Goal: Task Accomplishment & Management: Use online tool/utility

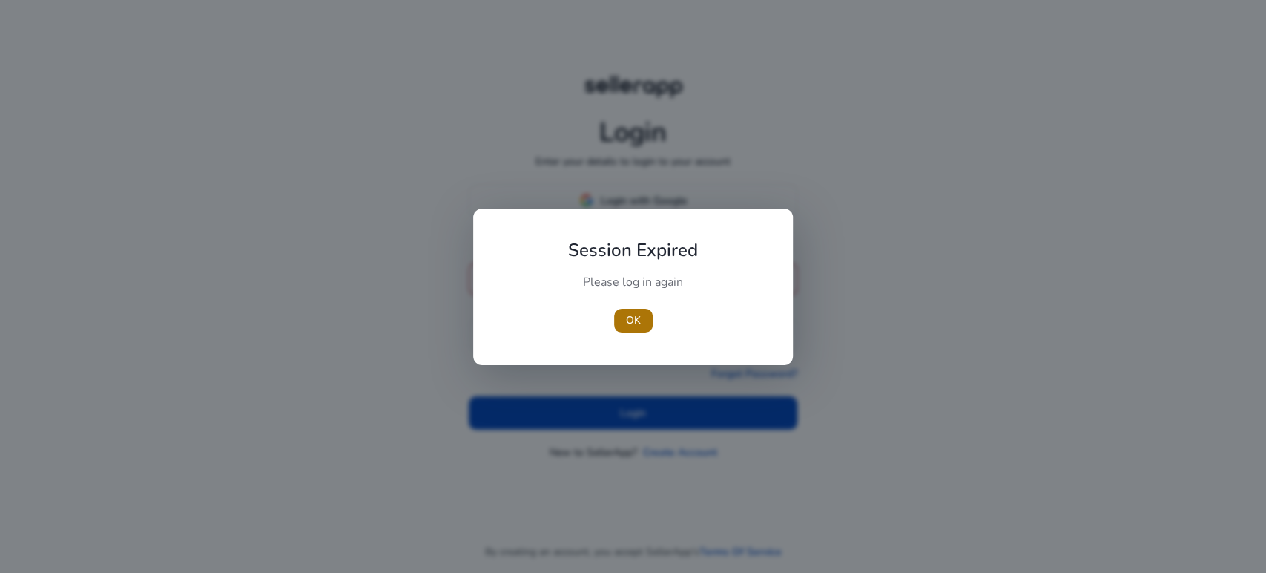
type input "**********"
click at [634, 326] on span "OK" at bounding box center [633, 320] width 15 height 16
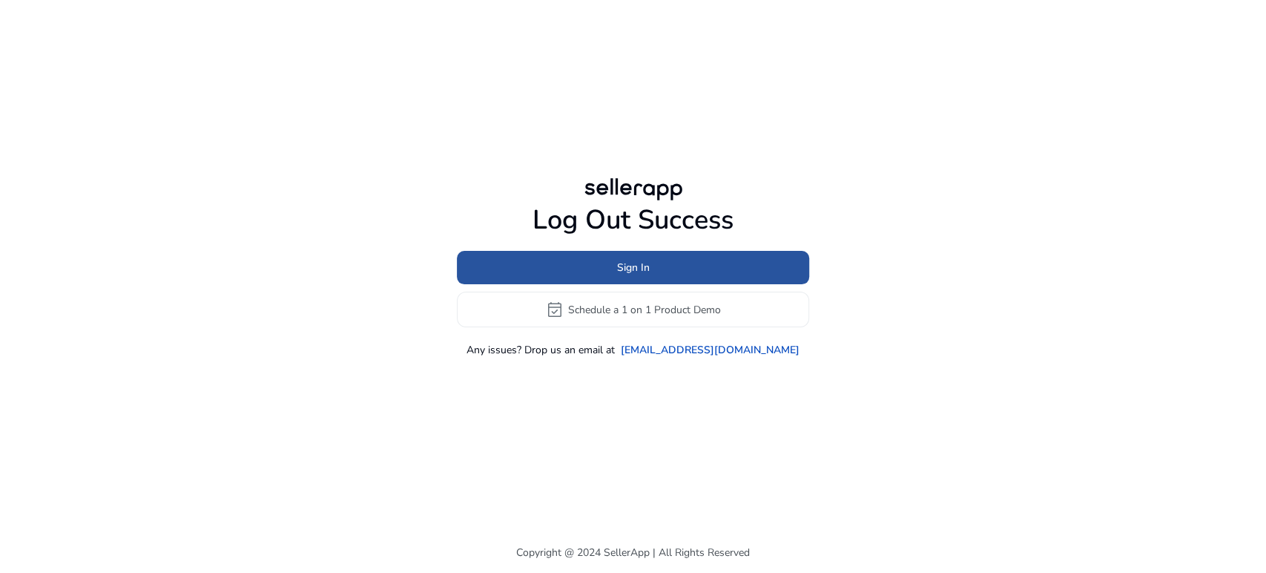
click at [631, 257] on span at bounding box center [633, 268] width 352 height 36
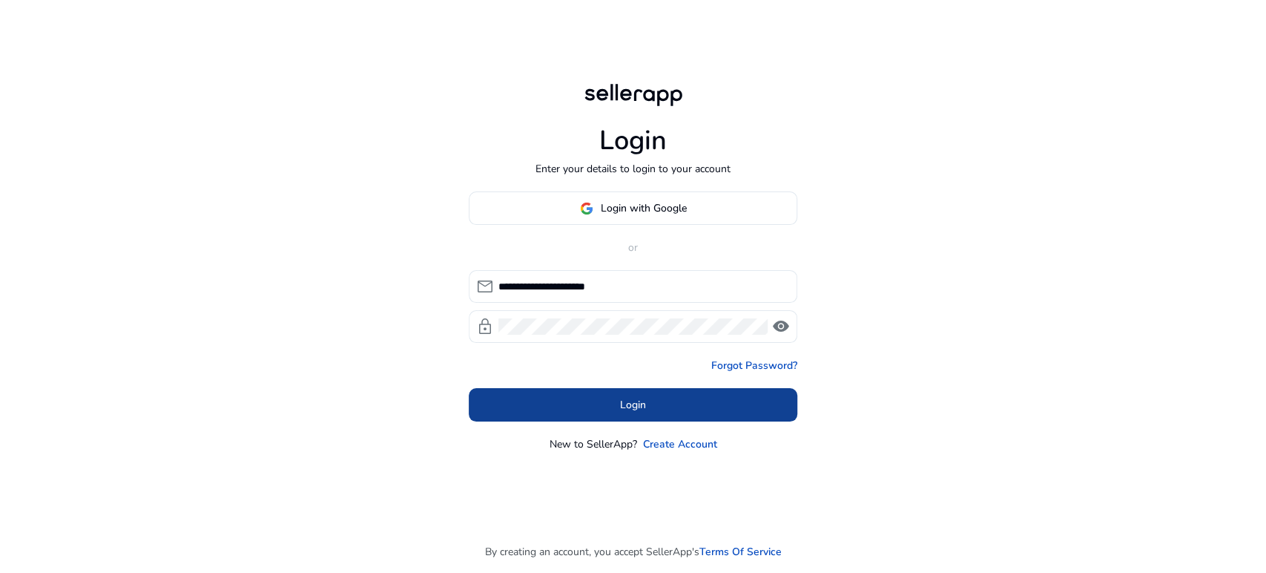
click at [637, 399] on span "Login" at bounding box center [633, 405] width 26 height 16
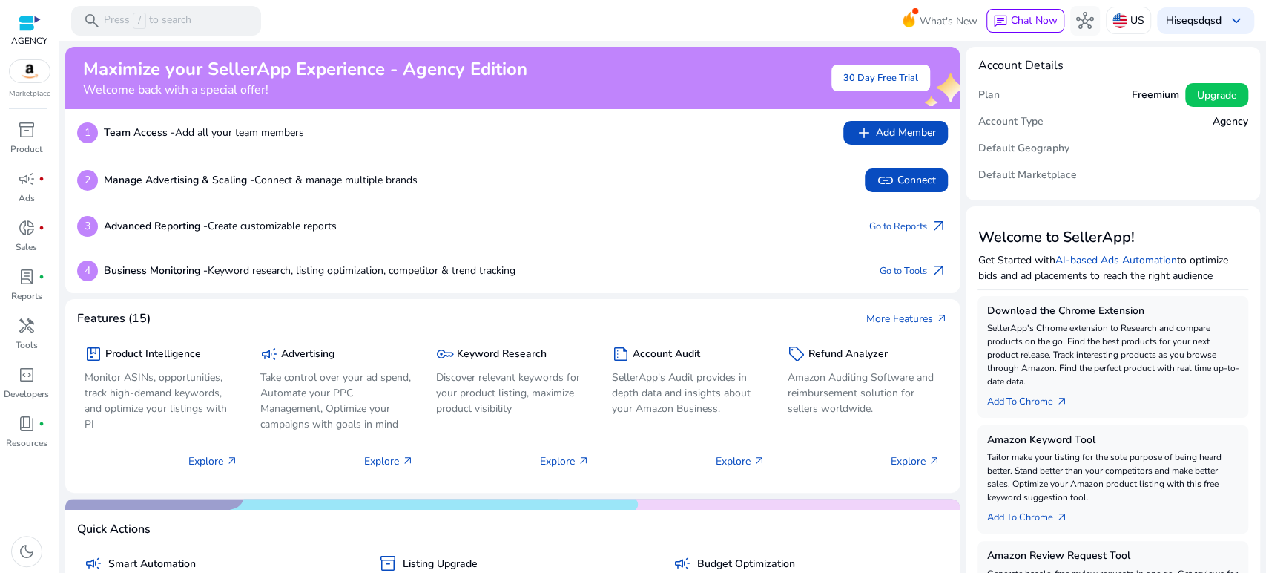
click at [400, 22] on mat-toolbar "search Press / to search What's New chat Chat Now hub US Hi seqsdqsd keyboard_a…" at bounding box center [662, 20] width 1207 height 41
click at [30, 329] on span "handyman" at bounding box center [27, 326] width 18 height 18
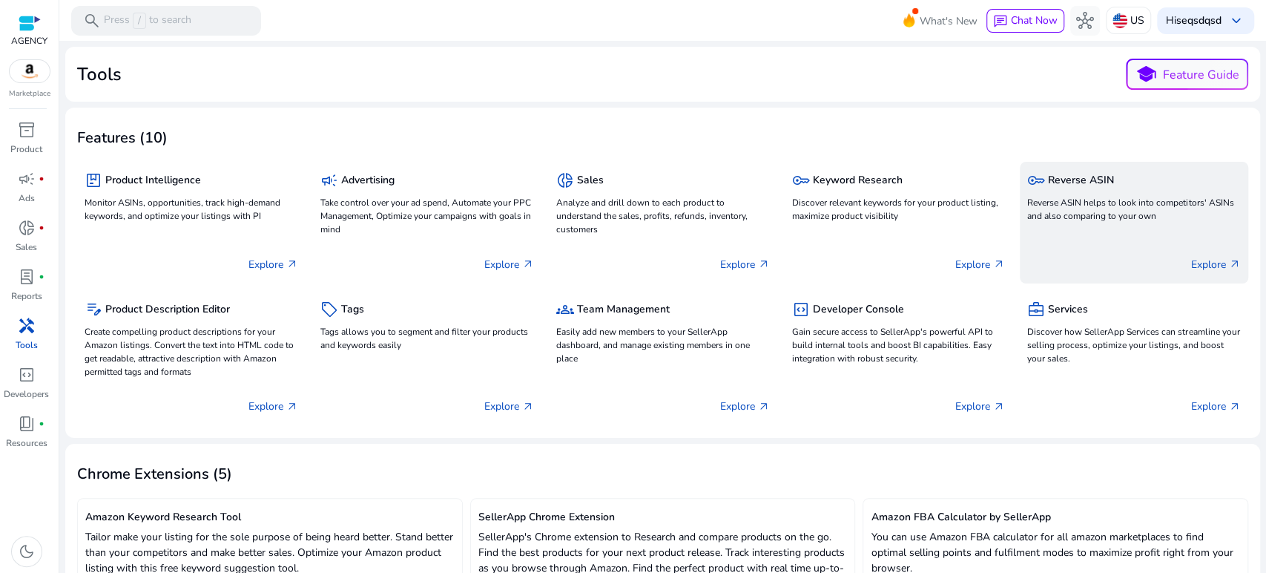
click at [1095, 212] on p "Reverse ASIN helps to look into competitors' ASINs and also comparing to your o…" at bounding box center [1135, 209] width 214 height 27
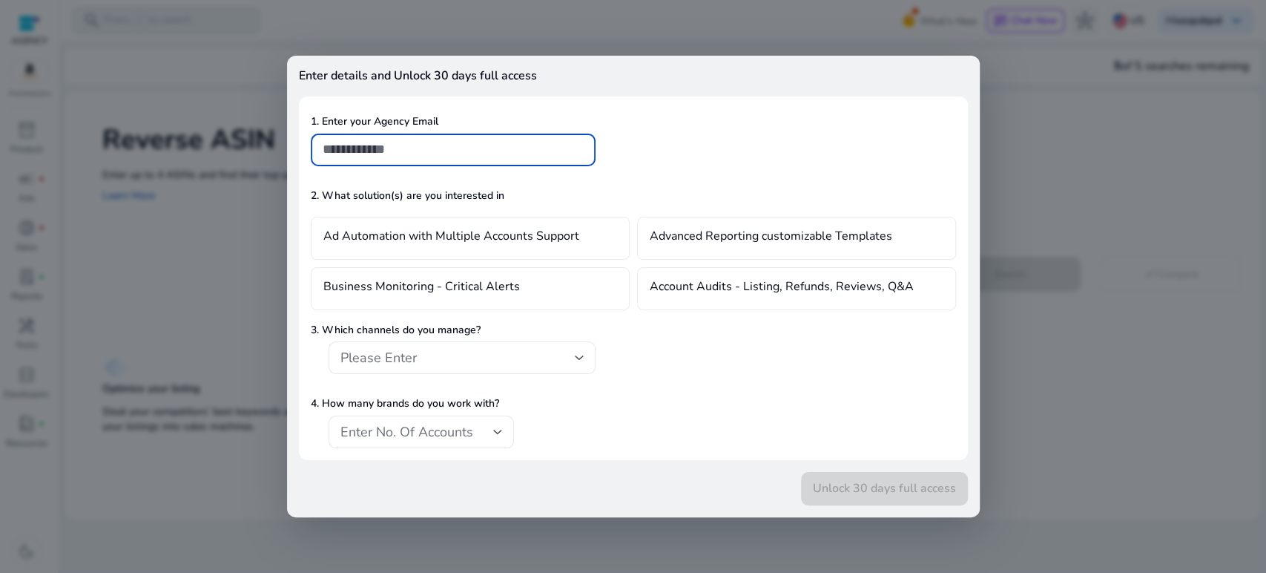
click at [1030, 206] on div "Enter details and Unlock 30 days full access 1. Enter your Agency Email 2. What…" at bounding box center [633, 286] width 1266 height 573
click at [1071, 206] on div at bounding box center [633, 286] width 1266 height 573
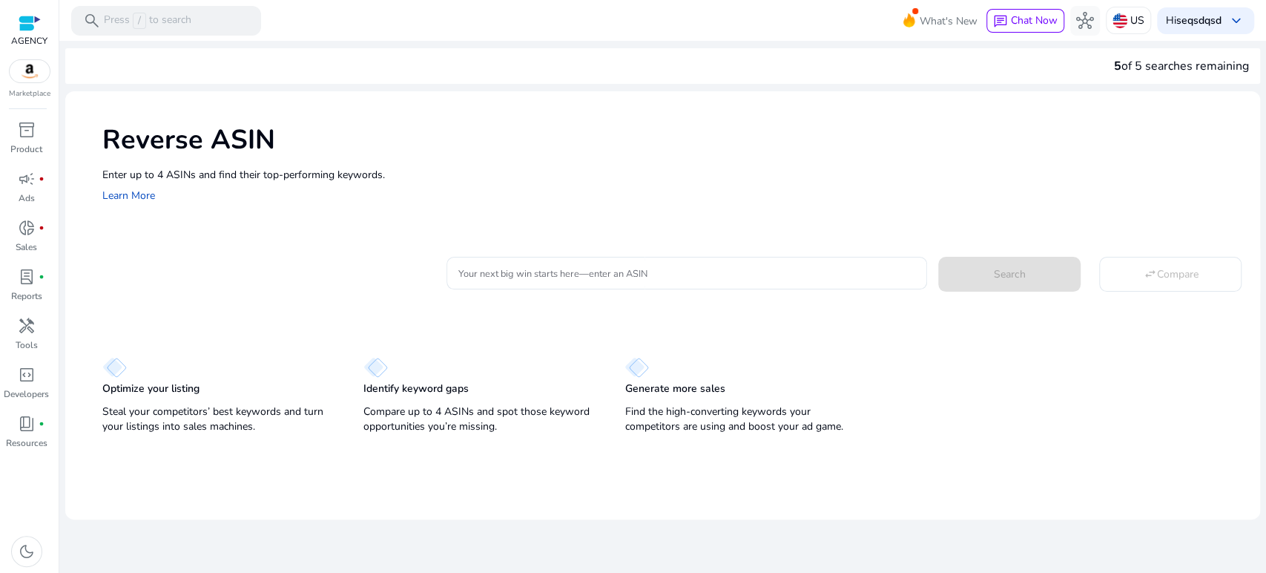
click at [1070, 206] on div "Reverse ASIN Enter up to 4 ASINs and find their top-performing keywords. Learn …" at bounding box center [662, 162] width 1195 height 142
click at [643, 277] on input "Your next big win starts here—enter an ASIN" at bounding box center [688, 273] width 458 height 16
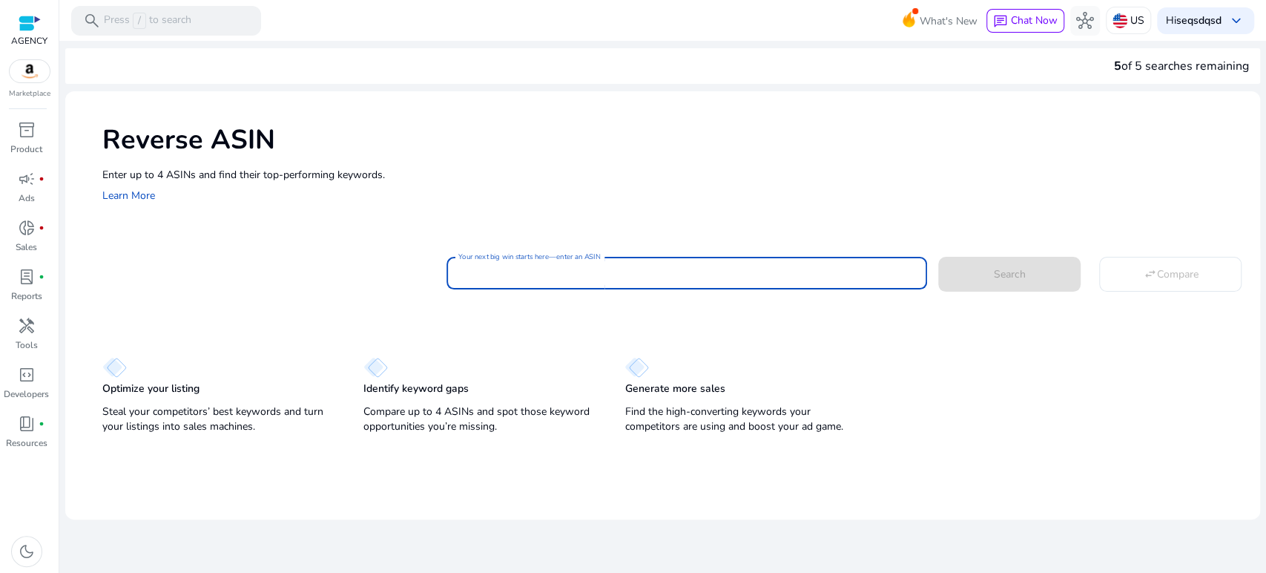
paste input "**********"
click at [973, 266] on span at bounding box center [1010, 274] width 142 height 36
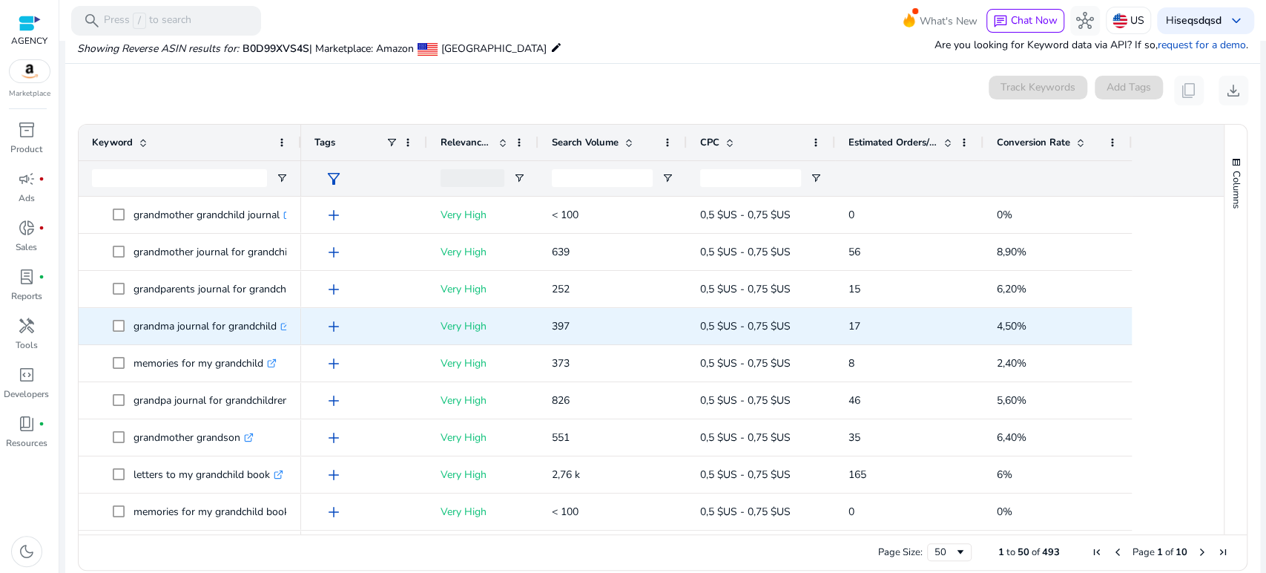
scroll to position [159, 0]
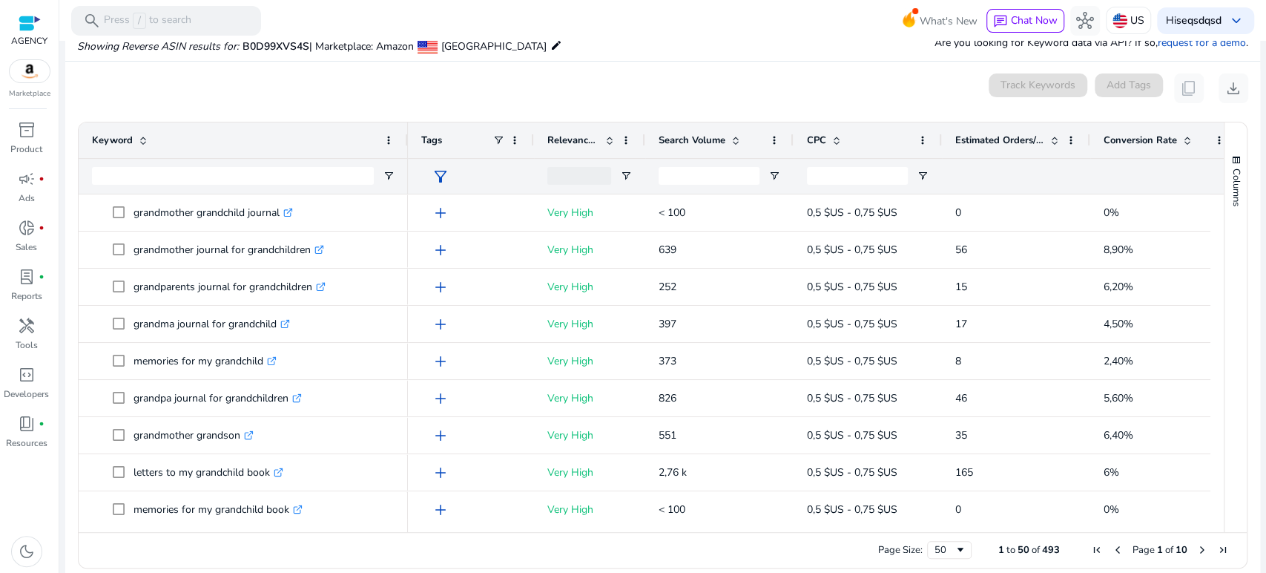
drag, startPoint x: 299, startPoint y: 144, endPoint x: 262, endPoint y: 248, distance: 110.3
click at [406, 152] on div at bounding box center [407, 140] width 6 height 36
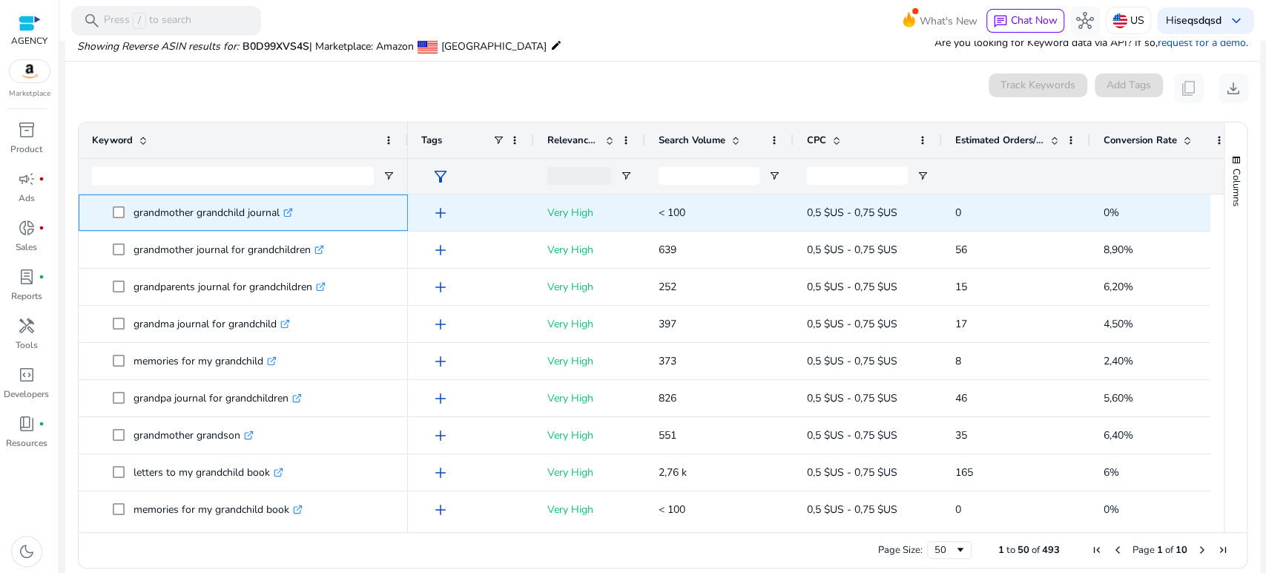
click at [217, 210] on p "grandmother grandchild journal .st0{fill:#2c8af8}" at bounding box center [214, 212] width 160 height 30
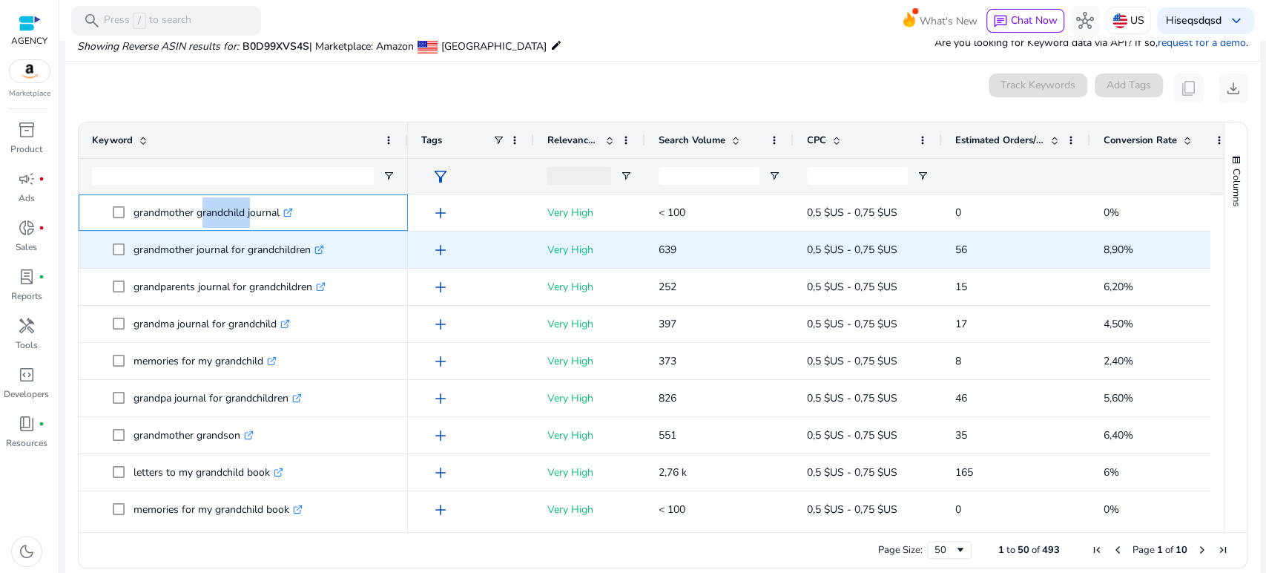
copy p "grandmother grandchild journal"
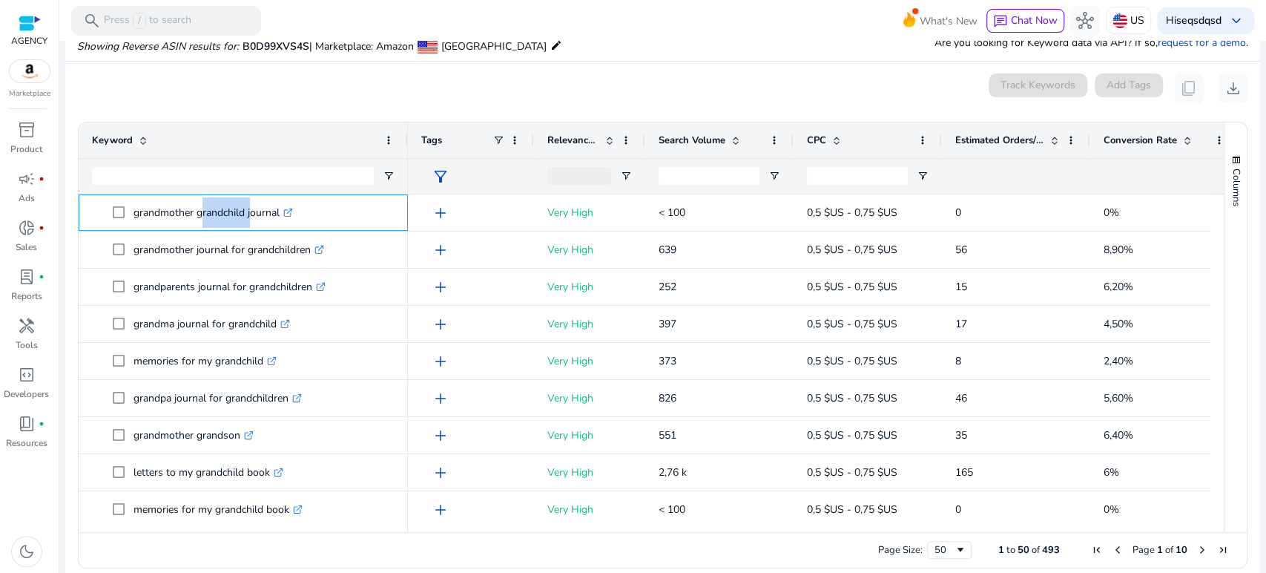
scroll to position [0, 0]
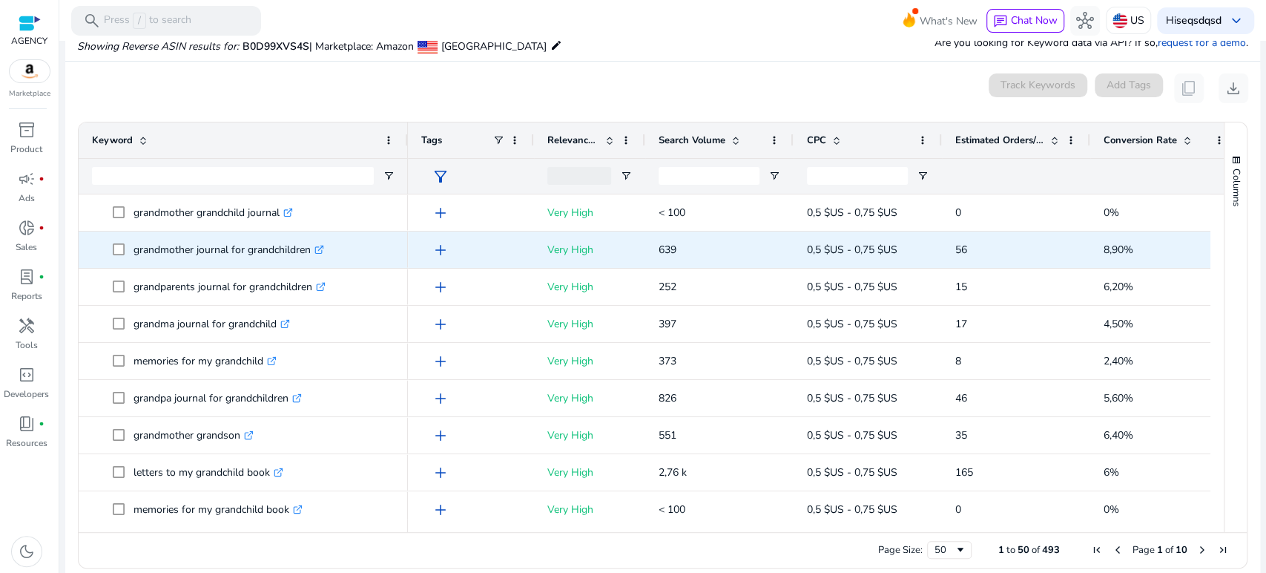
click at [256, 249] on p "grandmother journal for grandchildren .st0{fill:#2c8af8}" at bounding box center [229, 249] width 191 height 30
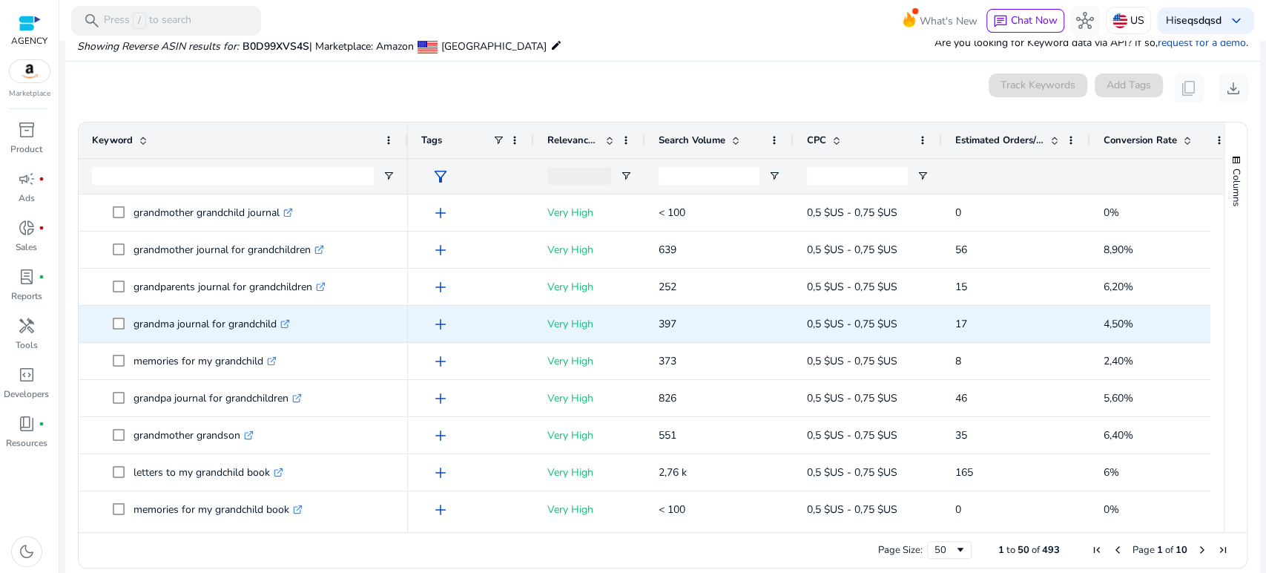
click at [157, 328] on p "grandma journal for grandchild .st0{fill:#2c8af8}" at bounding box center [212, 324] width 157 height 30
click at [190, 337] on p "grandma journal for grandchild .st0{fill:#2c8af8}" at bounding box center [212, 324] width 157 height 30
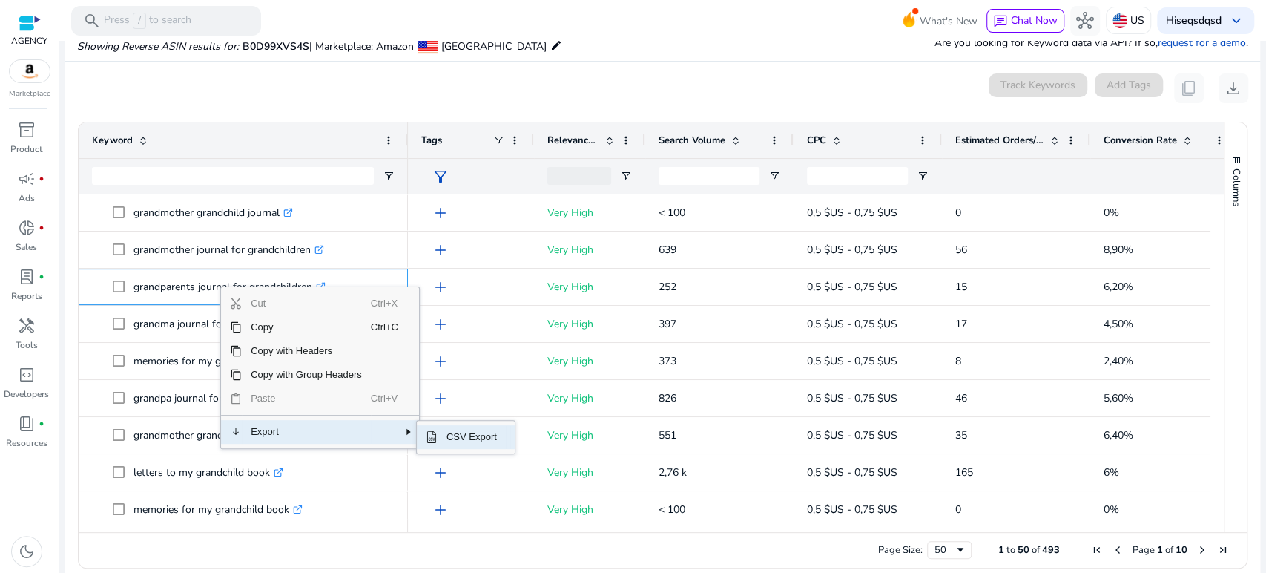
click at [457, 433] on span "CSV Export" at bounding box center [472, 437] width 68 height 24
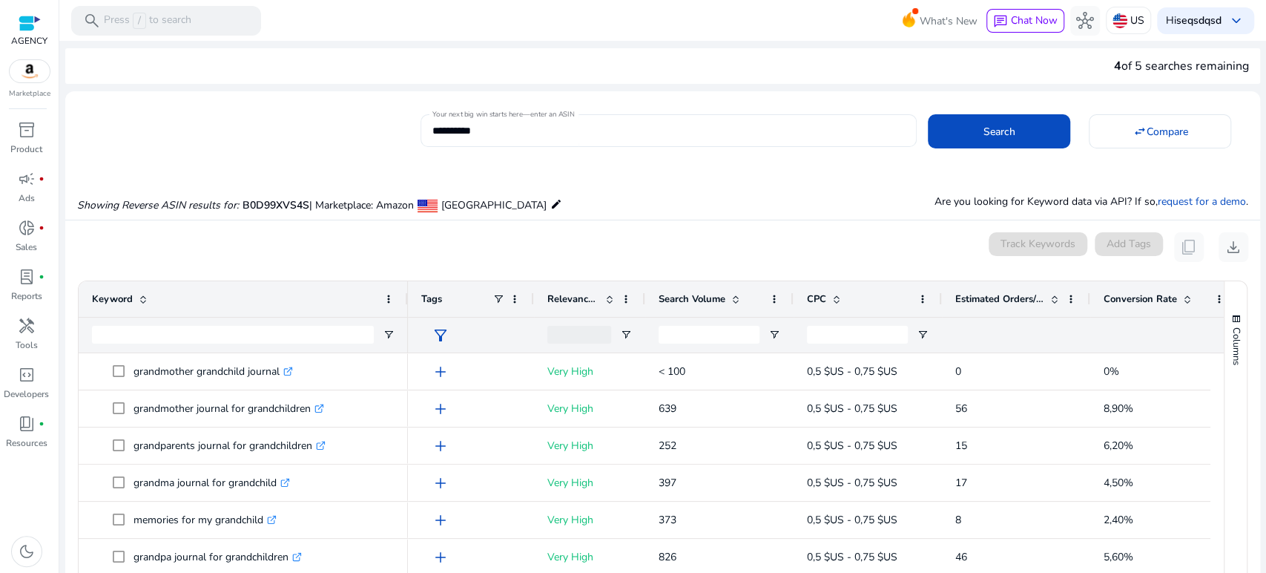
click at [548, 133] on input "**********" at bounding box center [669, 130] width 473 height 16
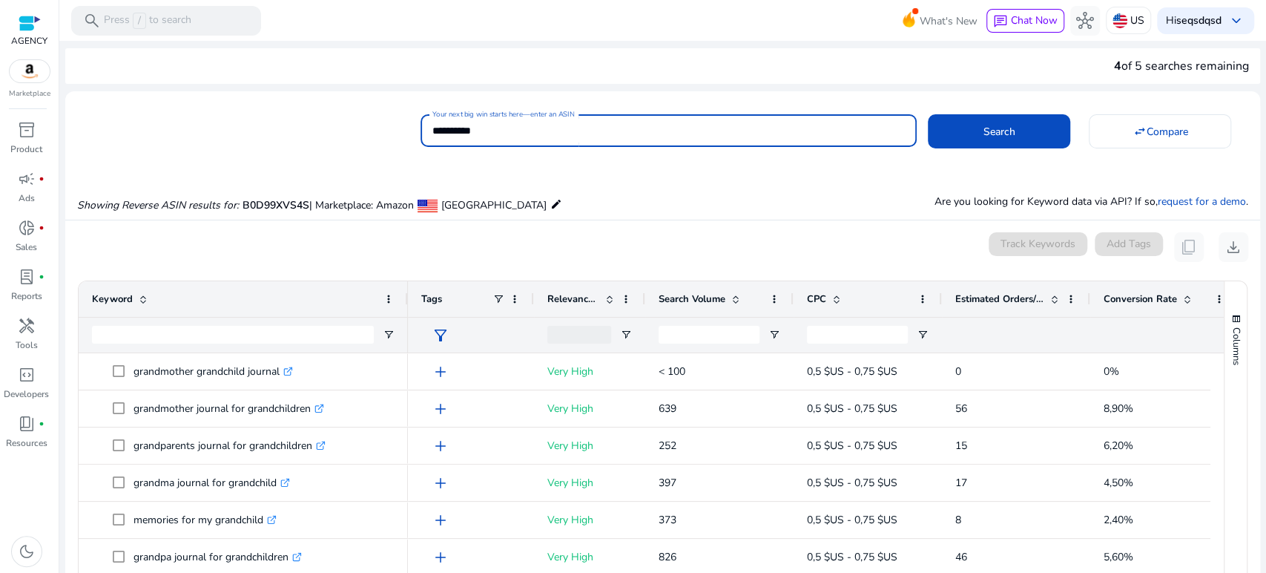
click at [548, 133] on input "**********" at bounding box center [669, 130] width 473 height 16
paste input
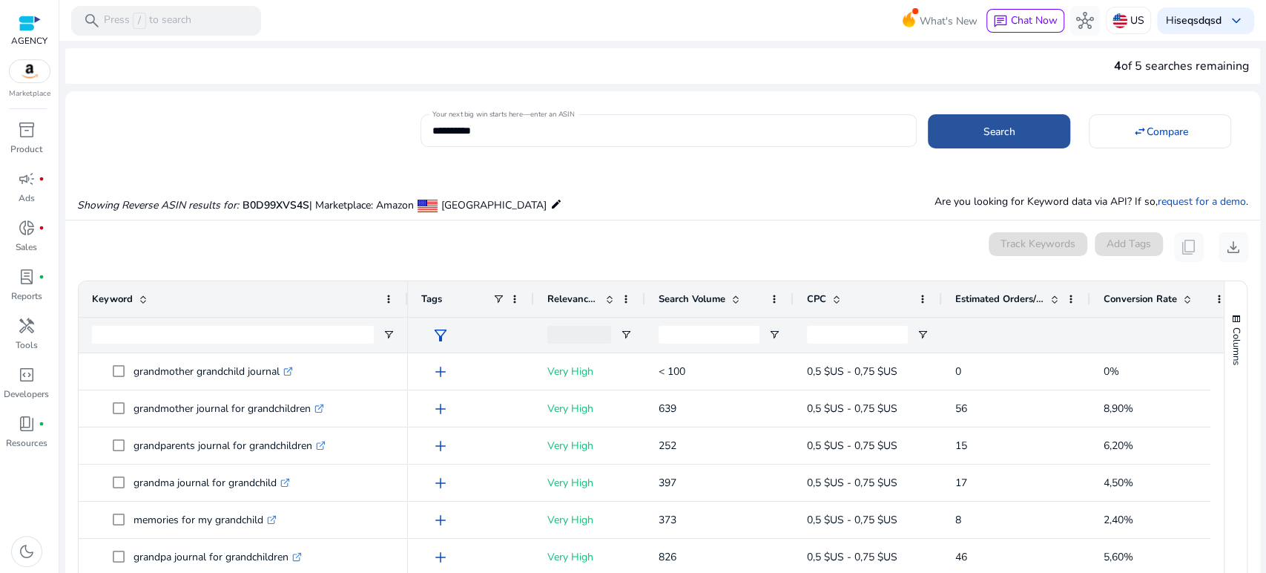
click at [973, 135] on span at bounding box center [999, 132] width 142 height 36
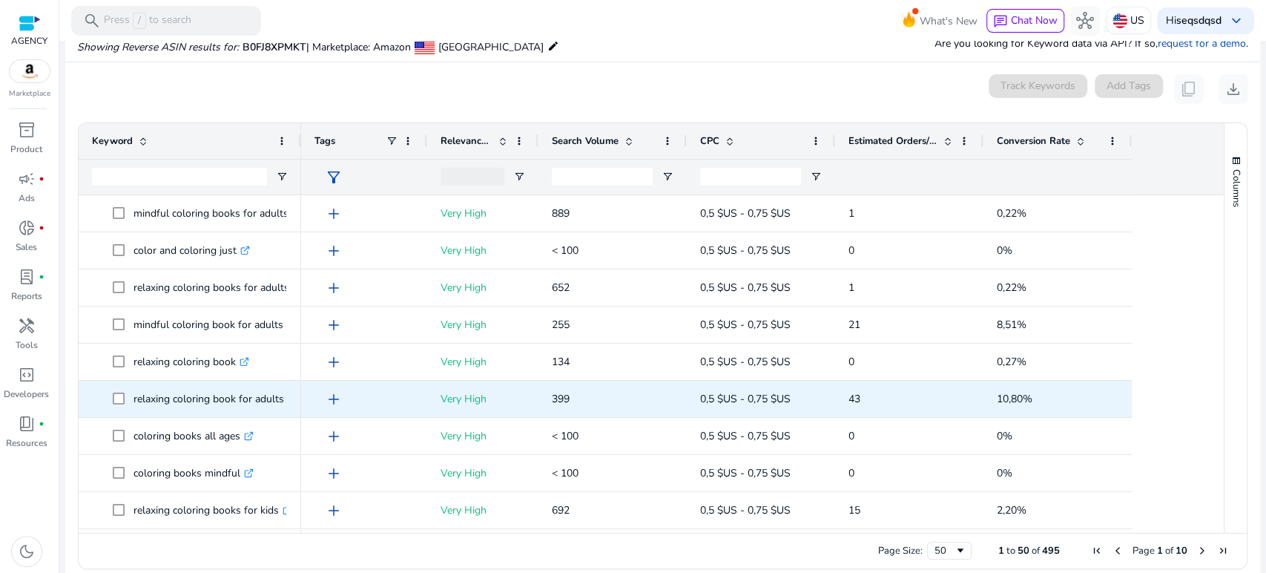
scroll to position [159, 0]
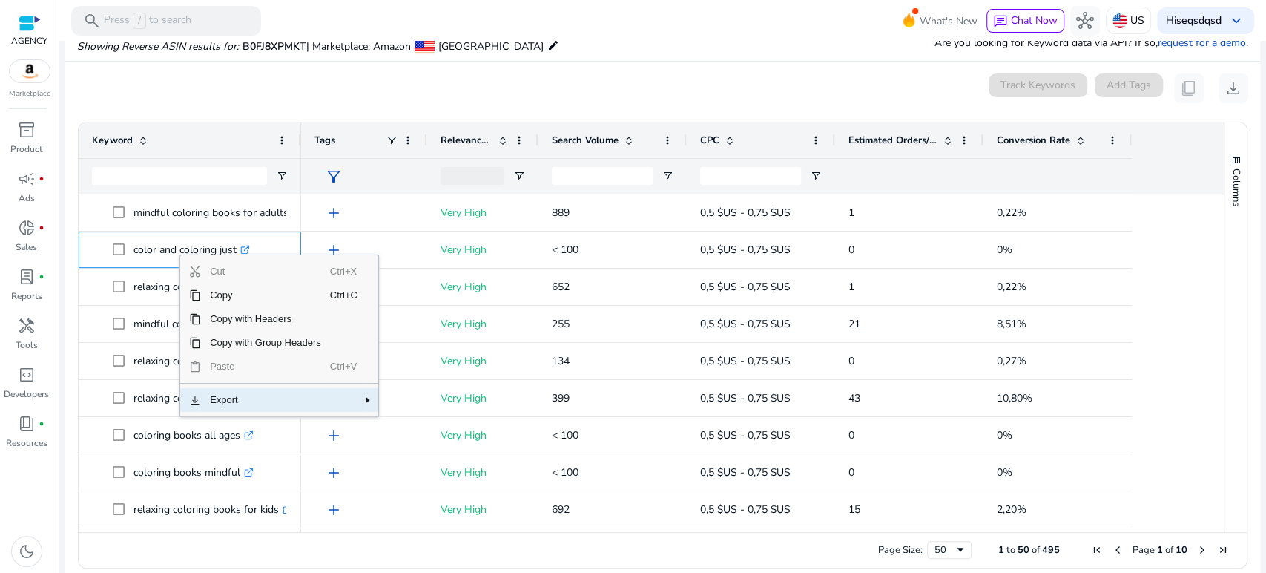
click at [264, 404] on span "Export" at bounding box center [265, 400] width 129 height 24
click at [427, 408] on span "CSV Export" at bounding box center [431, 405] width 68 height 24
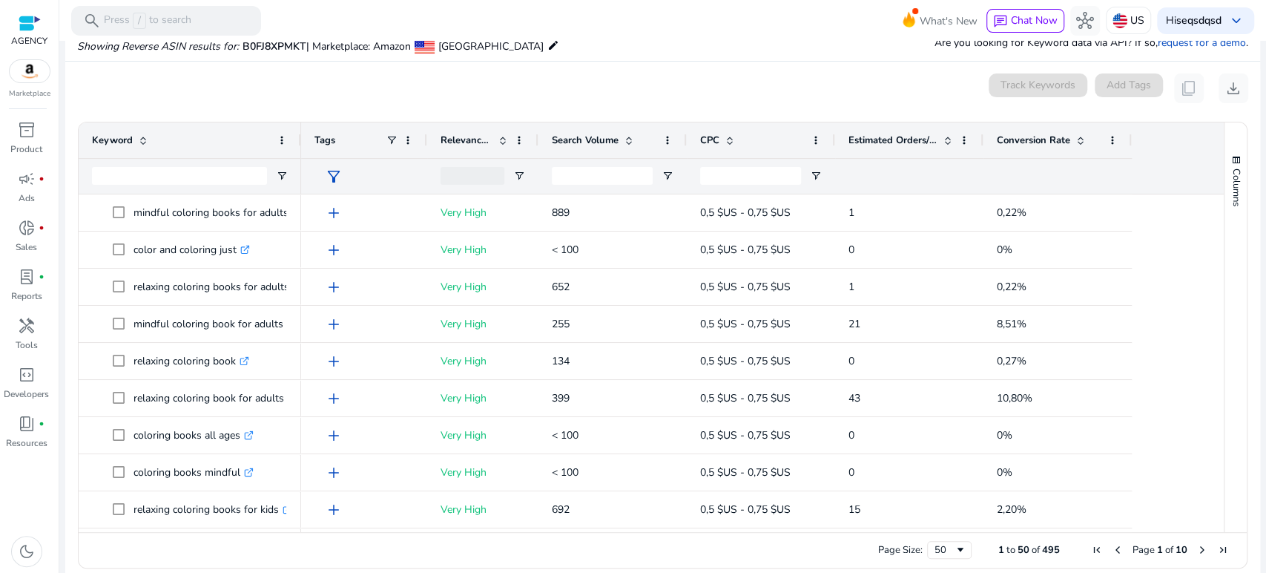
scroll to position [0, 0]
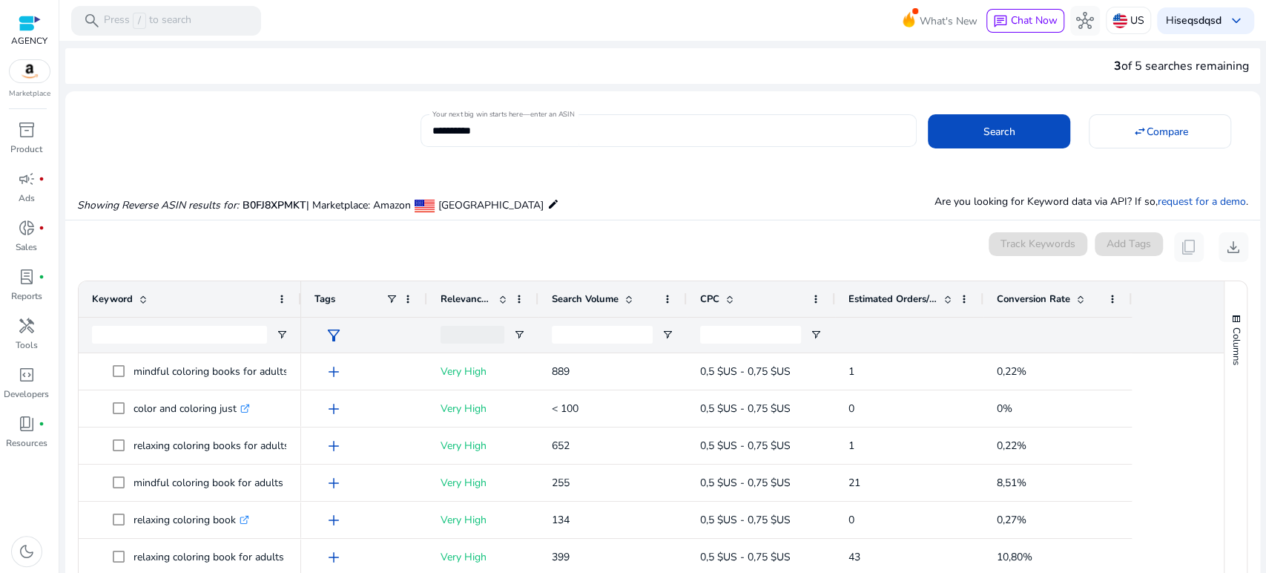
click at [640, 127] on input "**********" at bounding box center [669, 130] width 473 height 16
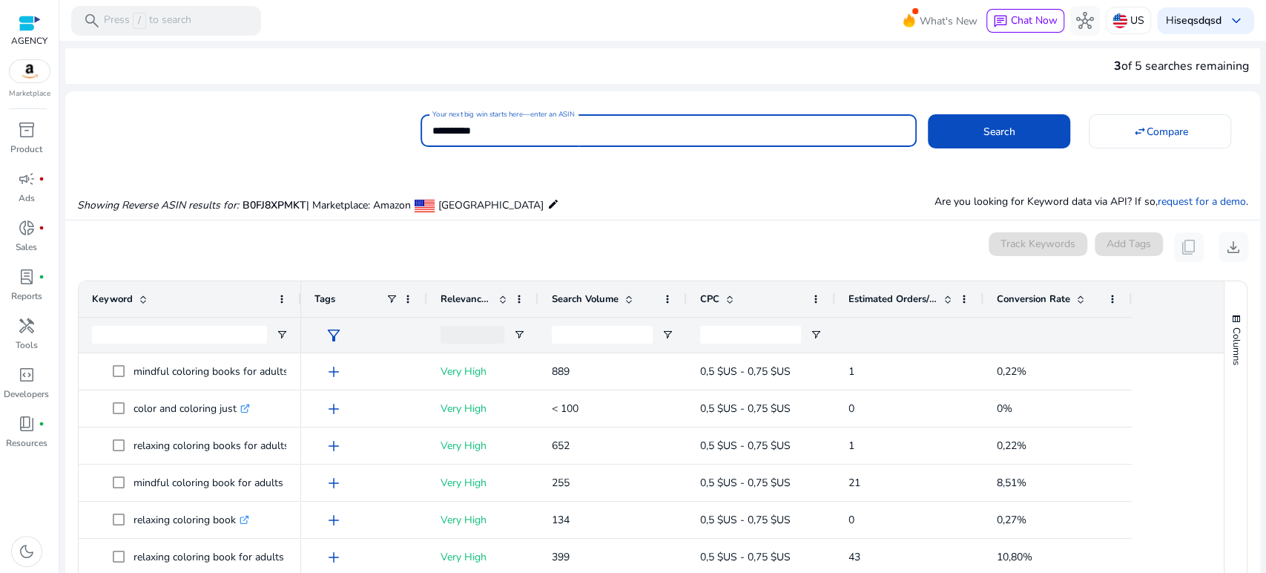
click at [640, 127] on input "**********" at bounding box center [669, 130] width 473 height 16
paste input
type input "**********"
click at [1095, 168] on div "Showing Reverse ASIN results for: B0FJ8XPMKT | Marketplace: Amazon [GEOGRAPHIC_…" at bounding box center [662, 189] width 1195 height 61
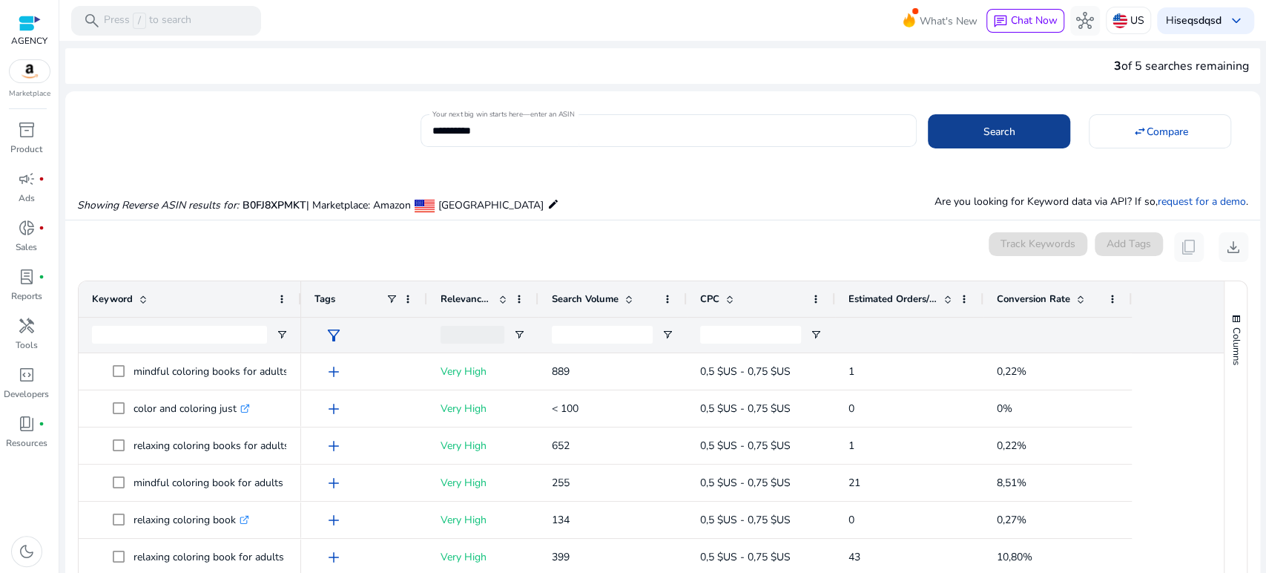
click at [985, 137] on span "Search" at bounding box center [1000, 132] width 32 height 16
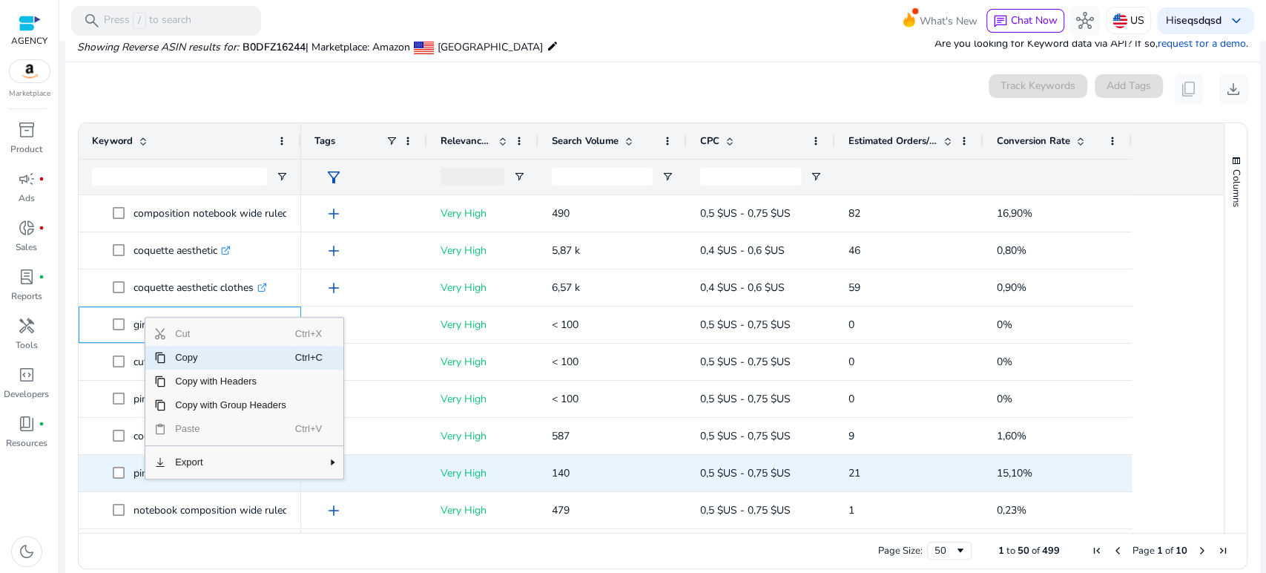
scroll to position [159, 0]
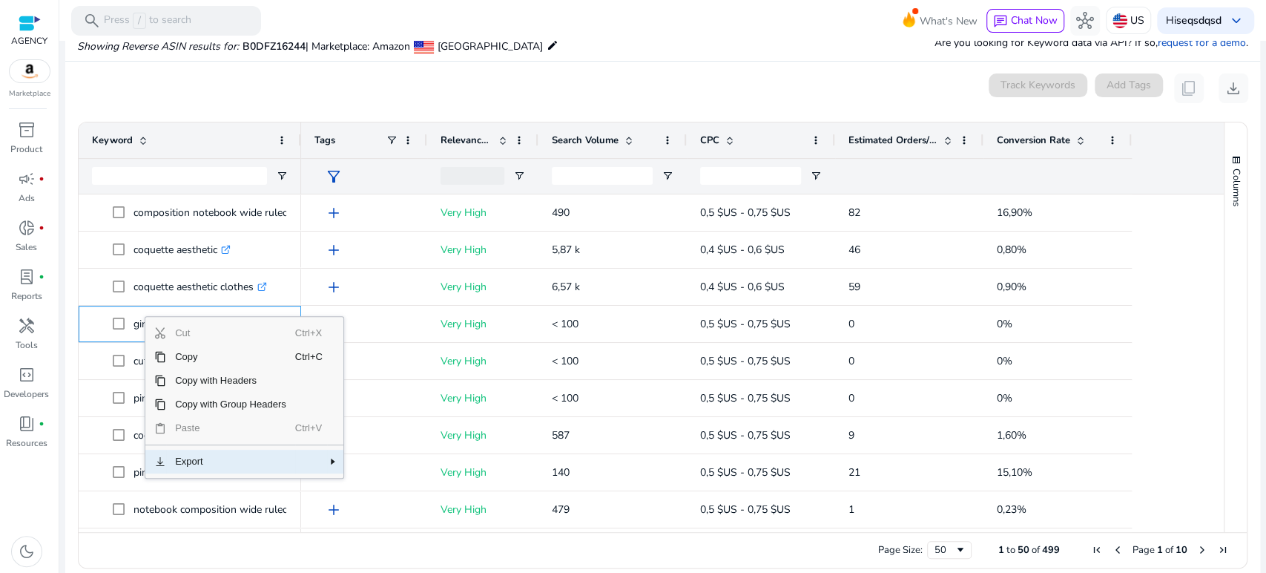
click at [194, 464] on span "Export" at bounding box center [230, 462] width 129 height 24
click at [430, 463] on span "SubMenu" at bounding box center [432, 467] width 4 height 24
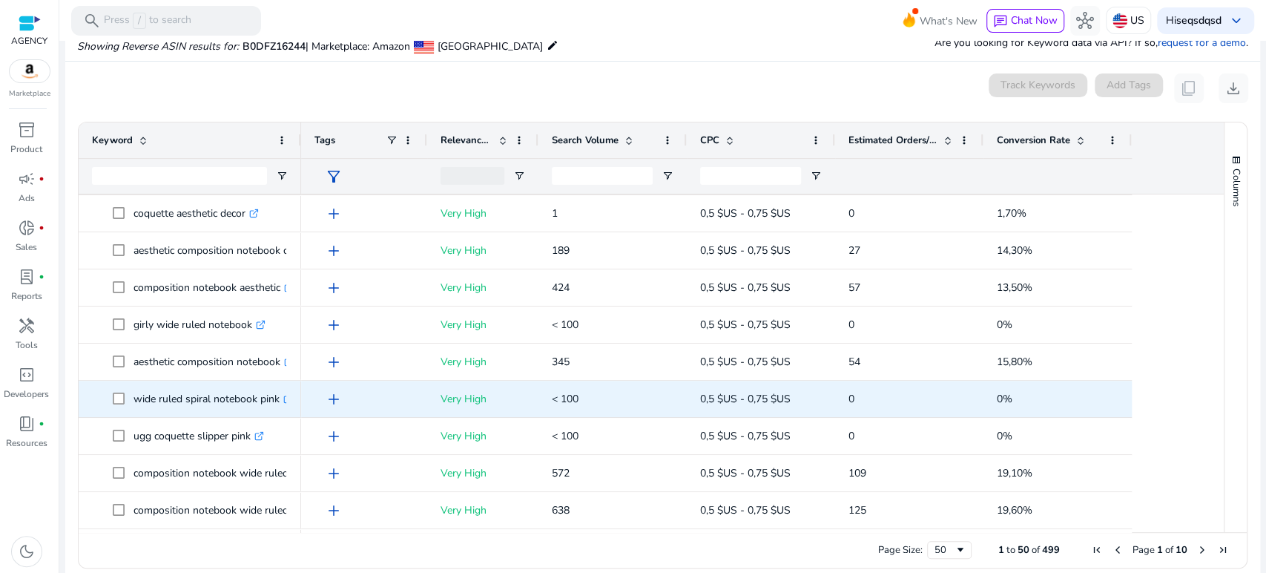
scroll to position [519, 0]
